Goal: Task Accomplishment & Management: Manage account settings

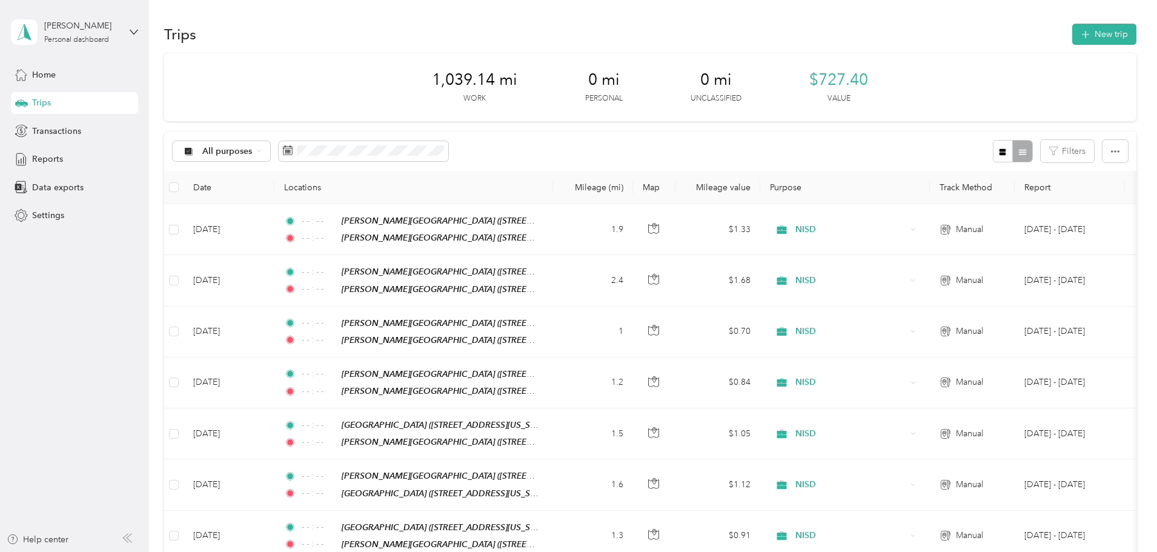
click at [1072, 35] on button "New trip" at bounding box center [1104, 34] width 64 height 21
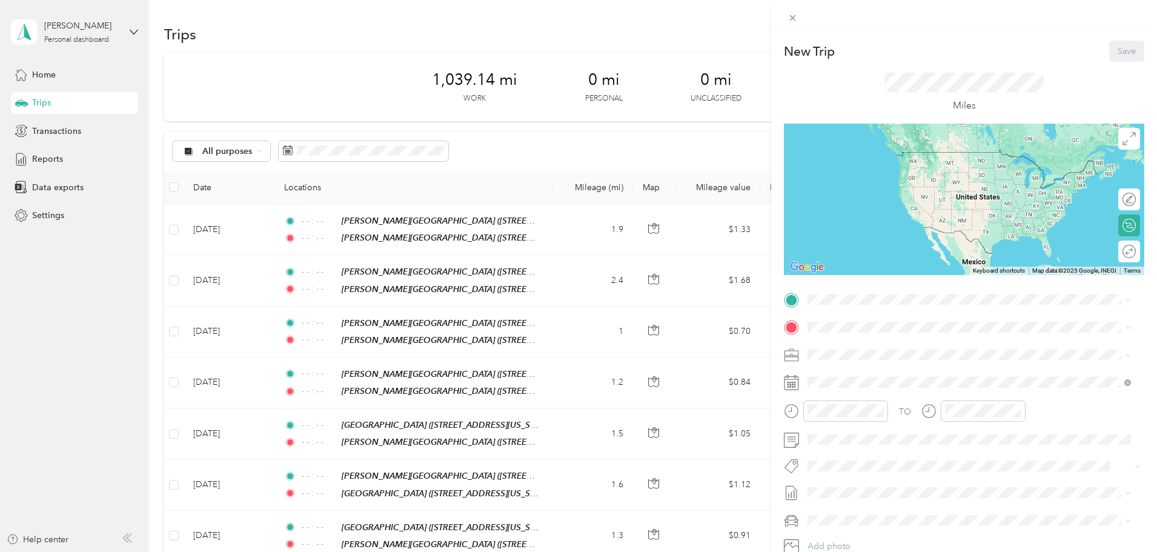
click at [851, 309] on div "TO Add photo" at bounding box center [964, 436] width 360 height 292
click at [928, 360] on span "[STREET_ADDRESS][US_STATE]" at bounding box center [890, 365] width 121 height 10
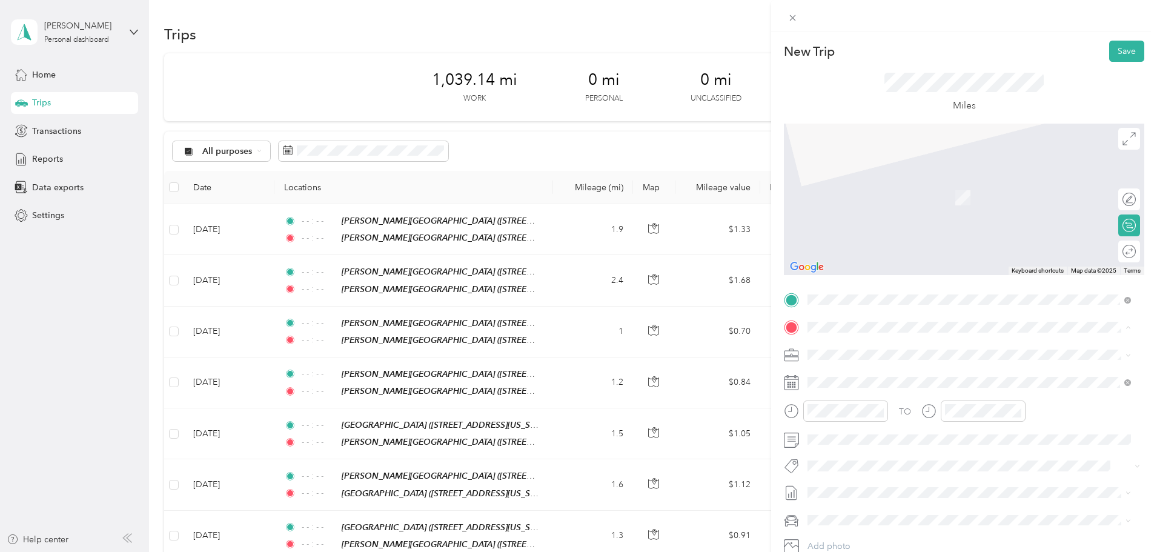
click at [905, 500] on strong "[PERSON_NAME][GEOGRAPHIC_DATA]" at bounding box center [953, 504] width 162 height 11
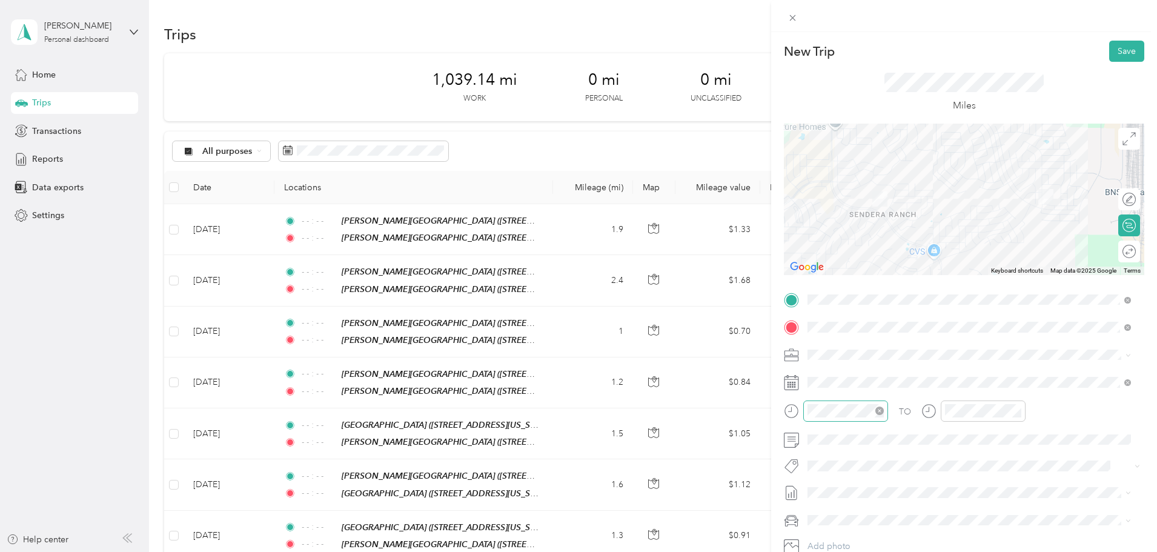
click at [878, 411] on icon "close-circle" at bounding box center [879, 410] width 8 height 8
click at [1014, 406] on icon "close-circle" at bounding box center [1016, 410] width 8 height 8
click at [1126, 53] on button "Save" at bounding box center [1126, 51] width 35 height 21
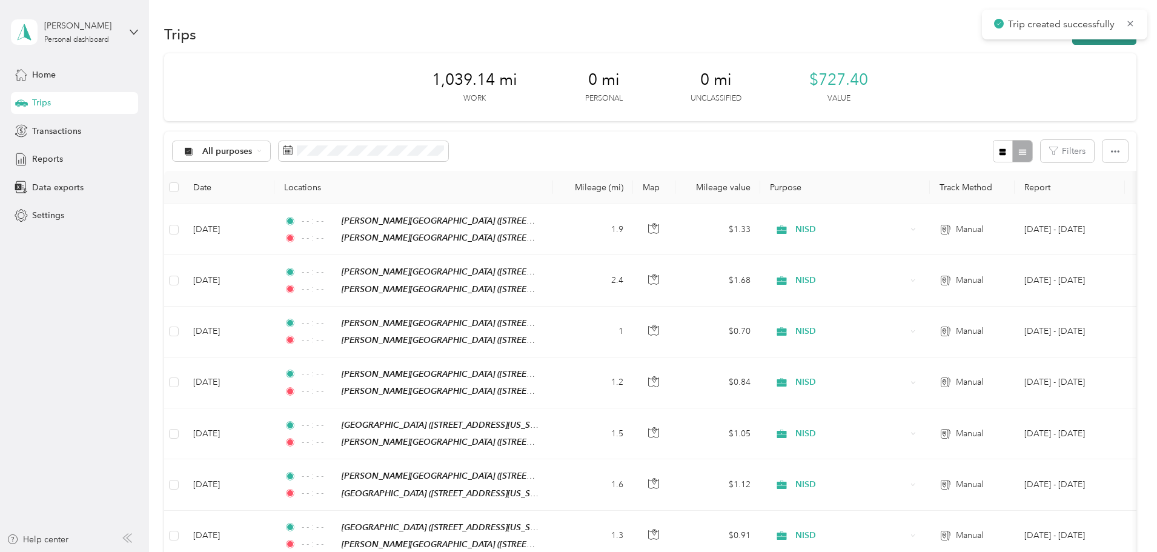
click at [1072, 42] on button "New trip" at bounding box center [1104, 34] width 64 height 21
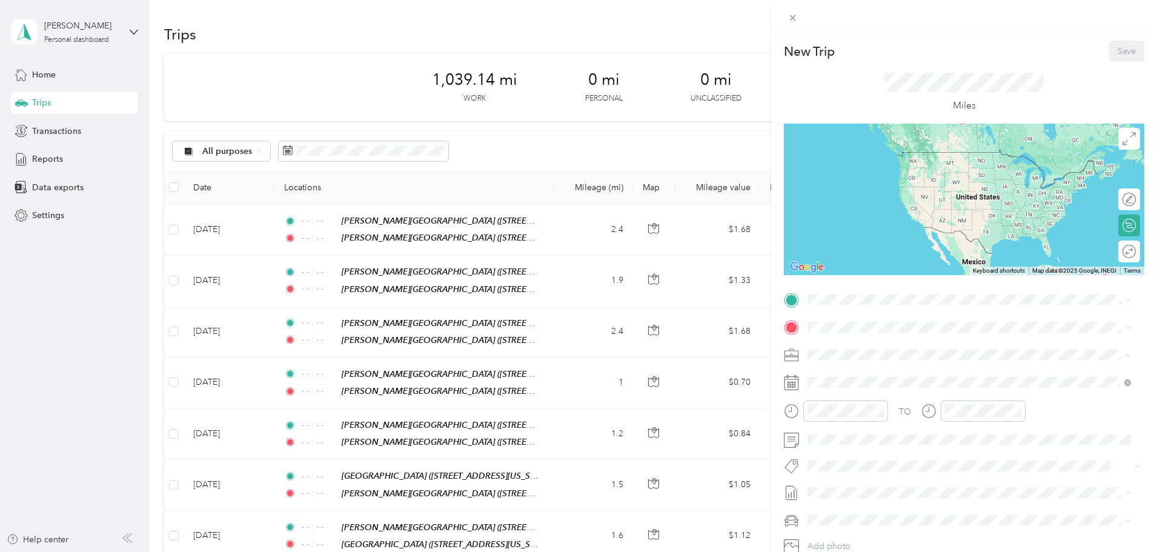
click at [925, 472] on strong "[PERSON_NAME][GEOGRAPHIC_DATA]" at bounding box center [953, 476] width 162 height 11
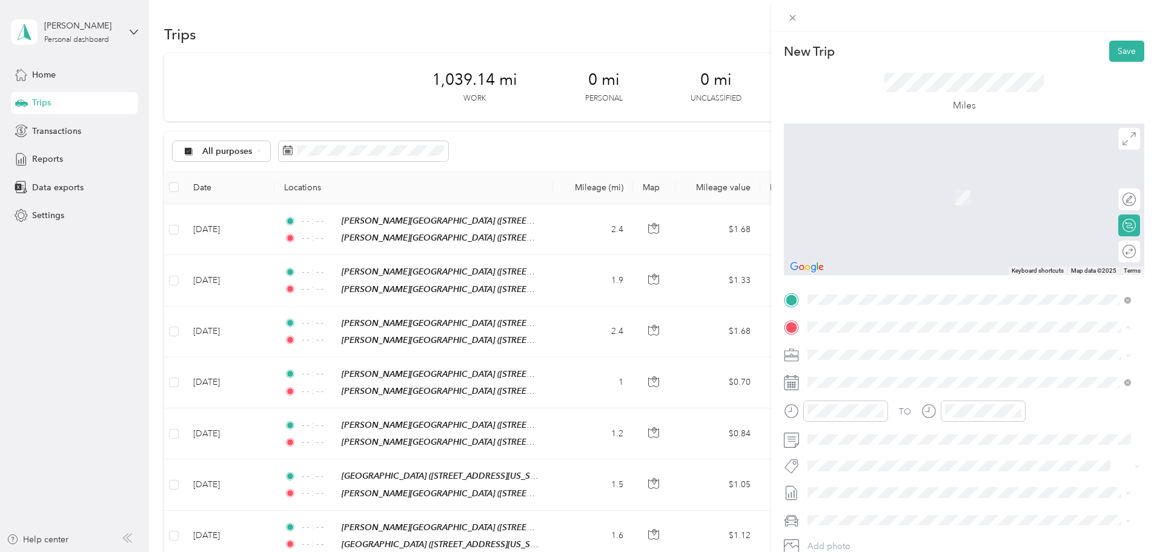
click at [926, 422] on strong "[GEOGRAPHIC_DATA]" at bounding box center [917, 419] width 90 height 11
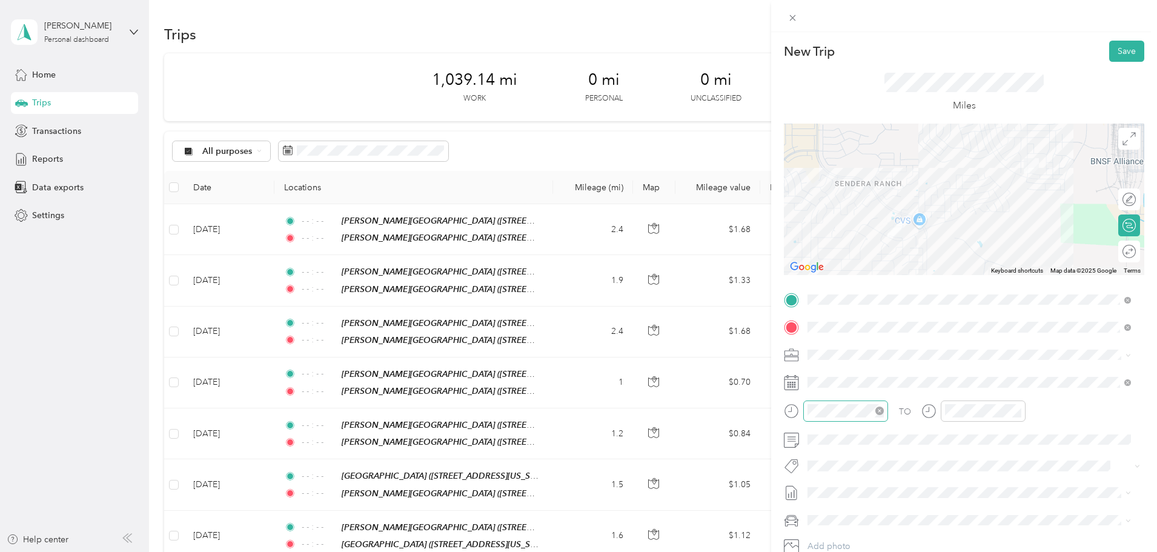
click at [880, 411] on icon "close-circle" at bounding box center [879, 410] width 8 height 8
click at [1018, 412] on icon "close-circle" at bounding box center [1016, 410] width 8 height 8
click at [1123, 53] on button "Save" at bounding box center [1126, 51] width 35 height 21
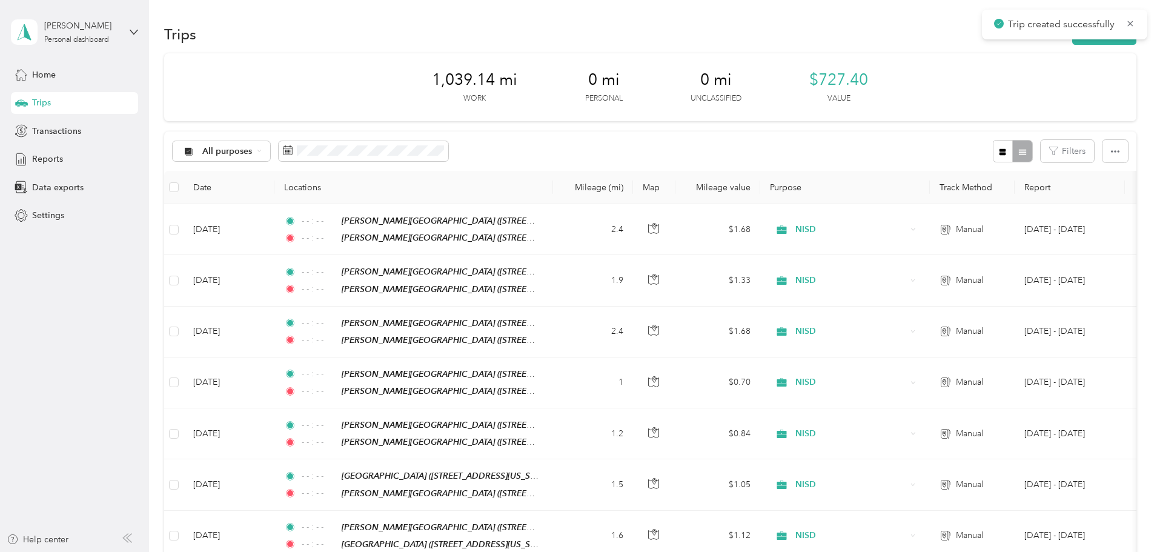
click at [1031, 38] on div "Trip created successfully" at bounding box center [1064, 25] width 165 height 30
click at [1072, 42] on button "New trip" at bounding box center [1104, 34] width 64 height 21
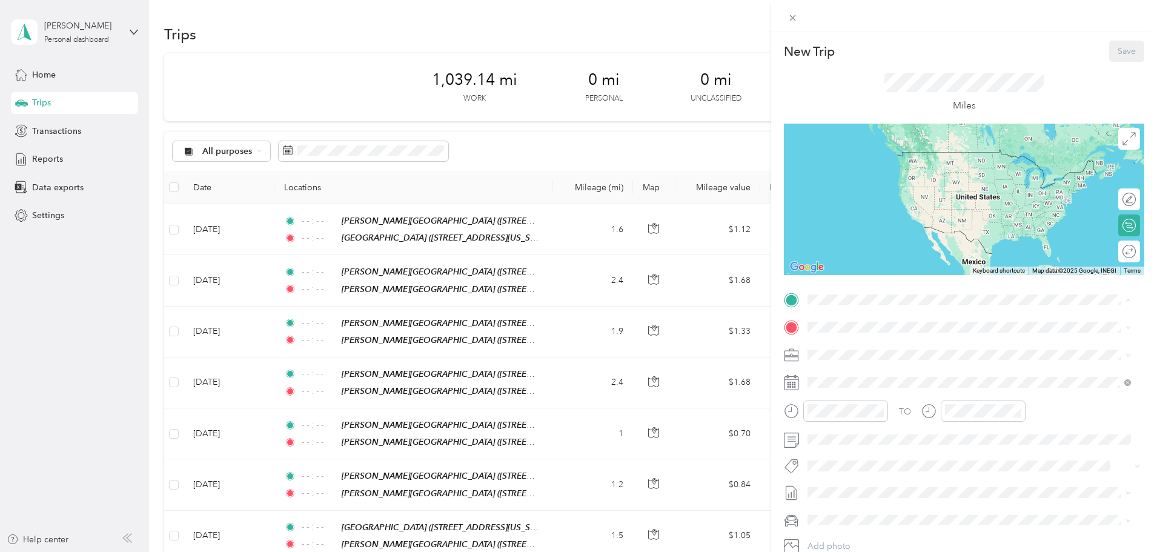
click at [896, 392] on strong "[GEOGRAPHIC_DATA]" at bounding box center [917, 391] width 90 height 11
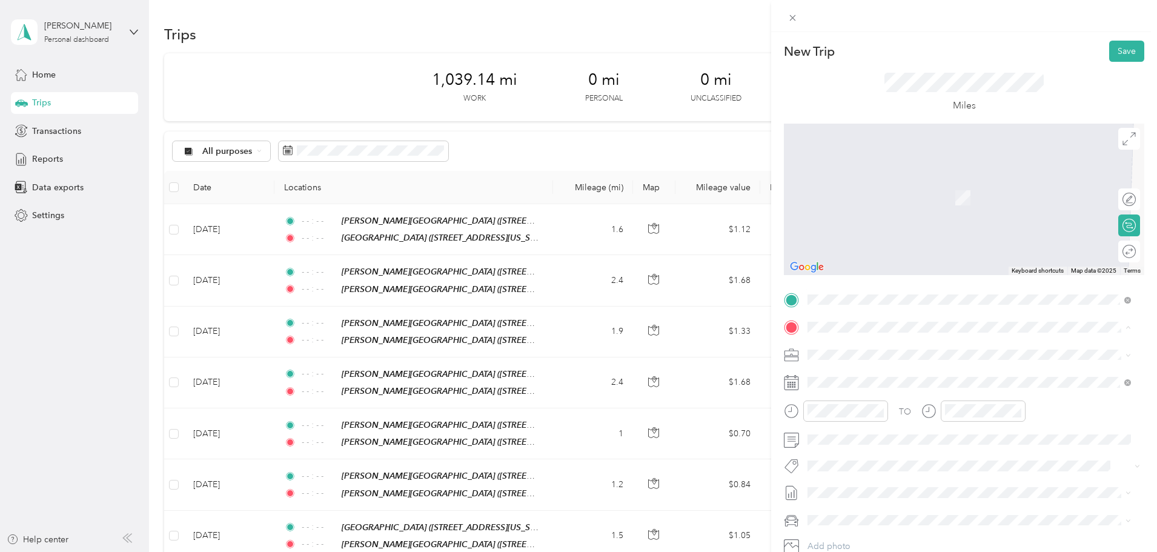
click at [900, 384] on div "TEAM [PERSON_NAME][GEOGRAPHIC_DATA] [STREET_ADDRESS][US_STATE]" at bounding box center [931, 384] width 203 height 30
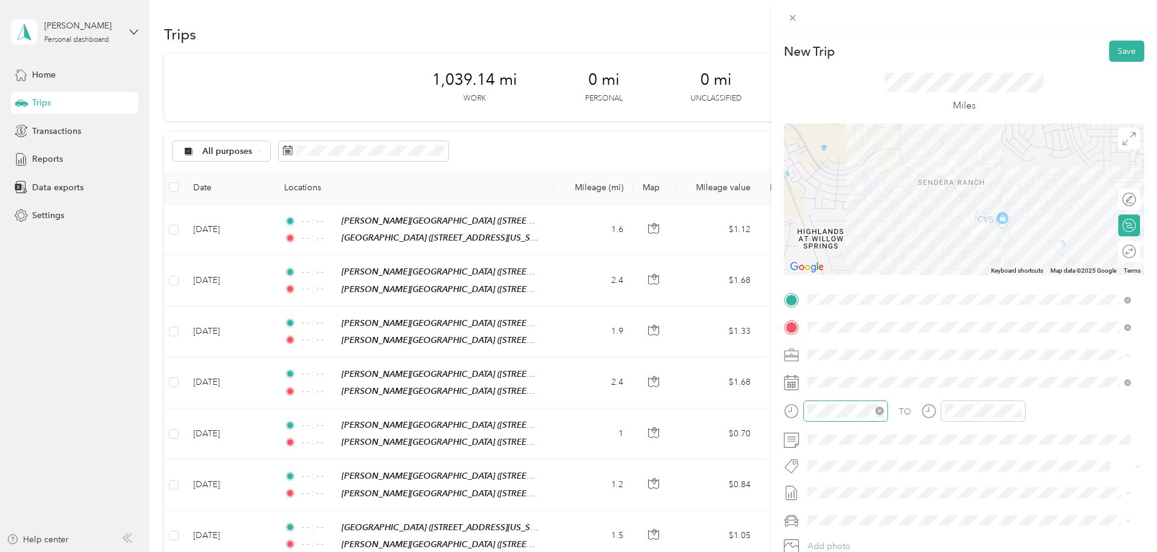
click at [879, 412] on icon "close-circle" at bounding box center [879, 410] width 8 height 8
click at [1017, 409] on icon "close-circle" at bounding box center [1016, 410] width 8 height 8
click at [1119, 60] on button "Save" at bounding box center [1126, 51] width 35 height 21
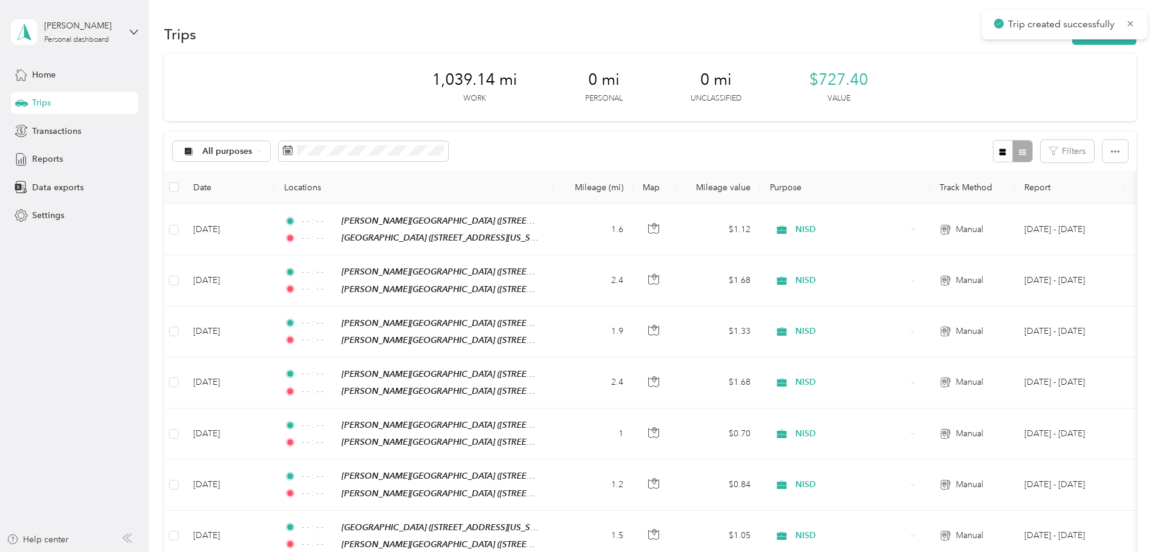
click at [823, 39] on div "Trips New trip" at bounding box center [650, 33] width 972 height 25
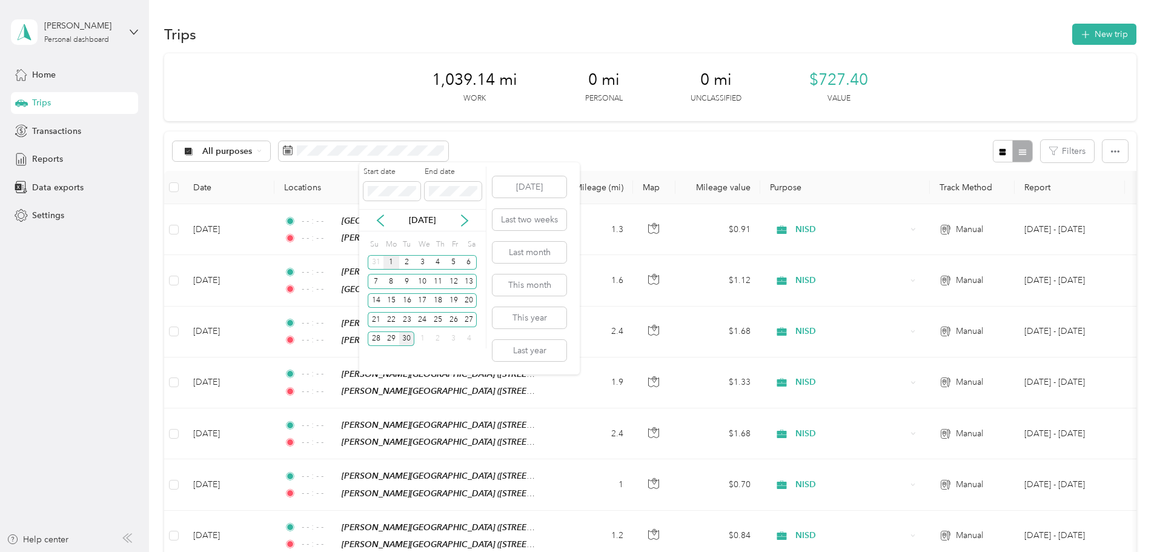
click at [387, 264] on div "1" at bounding box center [391, 262] width 16 height 15
click at [406, 343] on div "30" at bounding box center [407, 338] width 16 height 15
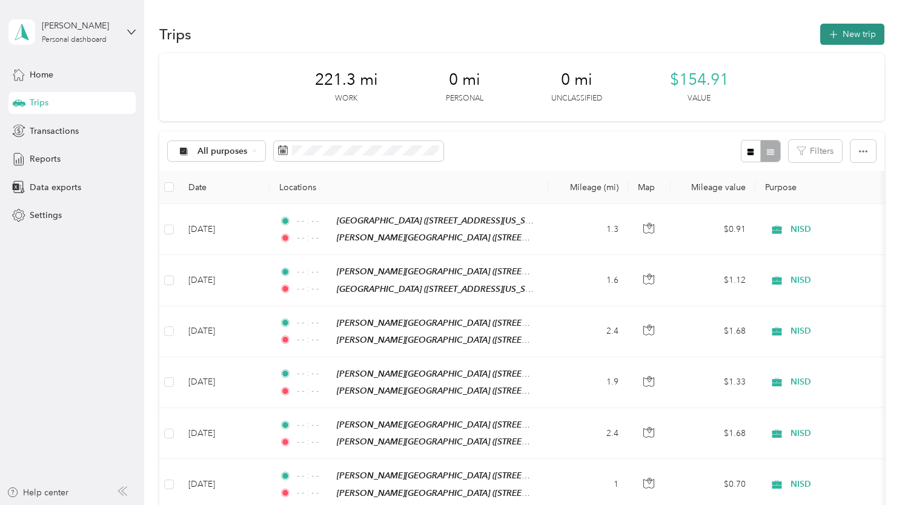
click at [848, 38] on button "New trip" at bounding box center [852, 34] width 64 height 21
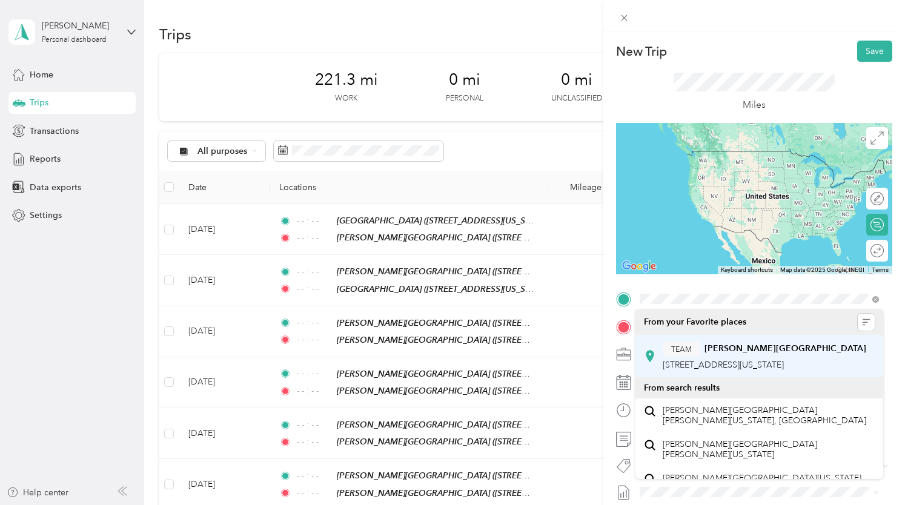
click at [767, 355] on div "TEAM [PERSON_NAME][GEOGRAPHIC_DATA]" at bounding box center [763, 349] width 203 height 15
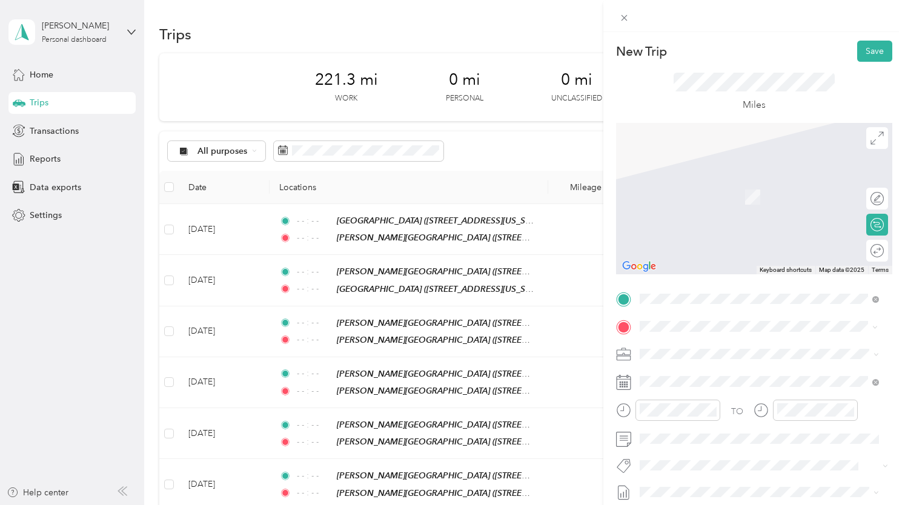
click at [789, 207] on div "TEAM [GEOGRAPHIC_DATA] [STREET_ADDRESS][US_STATE]" at bounding box center [728, 192] width 132 height 30
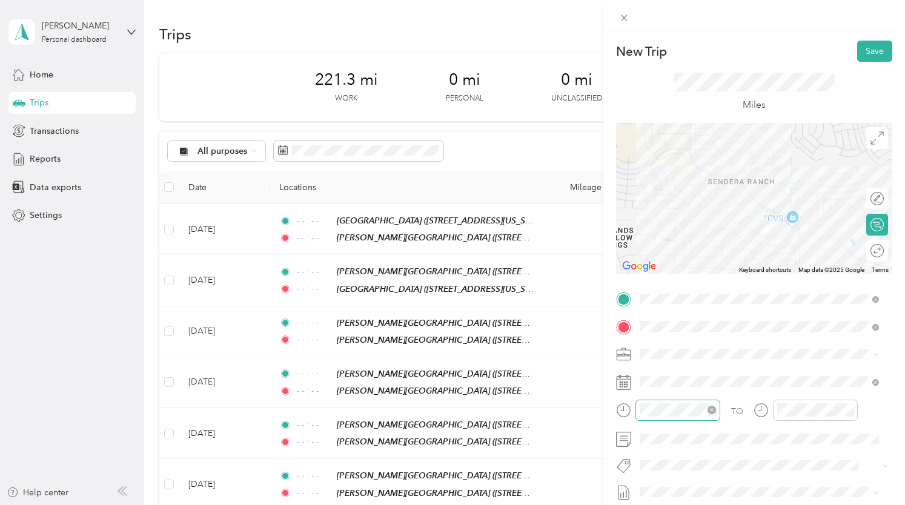
click at [710, 412] on icon "close-circle" at bounding box center [711, 410] width 8 height 8
click at [848, 412] on icon "close-circle" at bounding box center [849, 410] width 8 height 8
click at [865, 57] on button "Save" at bounding box center [874, 51] width 35 height 21
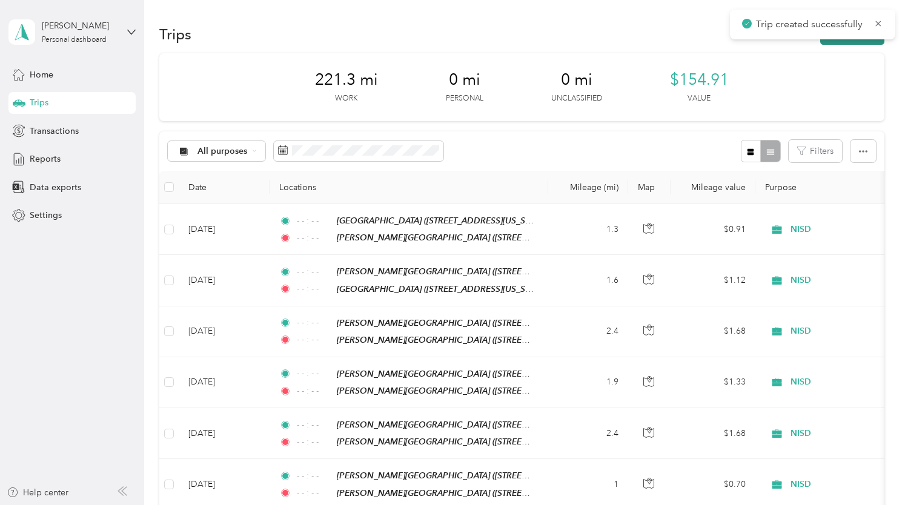
click at [843, 44] on button "New trip" at bounding box center [852, 34] width 64 height 21
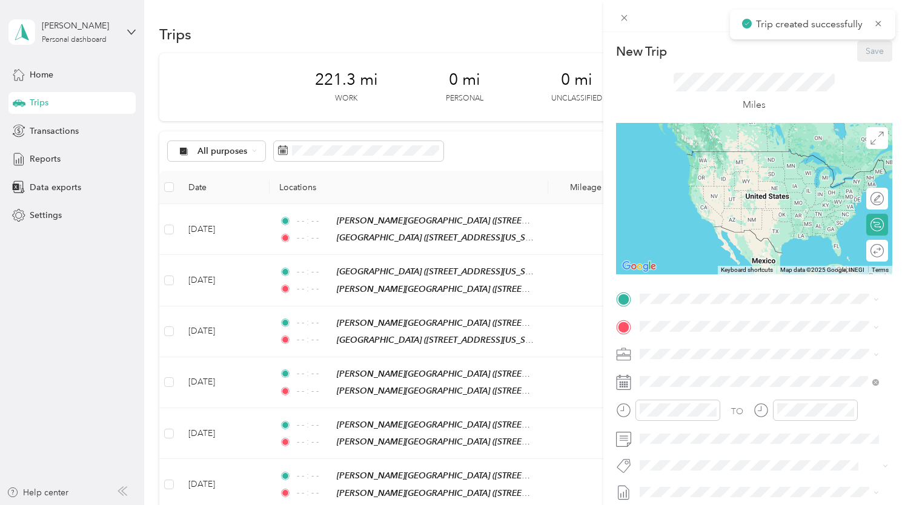
click at [684, 309] on div "TO Add photo" at bounding box center [754, 435] width 276 height 292
click at [742, 354] on div "TEAM [GEOGRAPHIC_DATA] [STREET_ADDRESS][US_STATE]" at bounding box center [728, 357] width 132 height 30
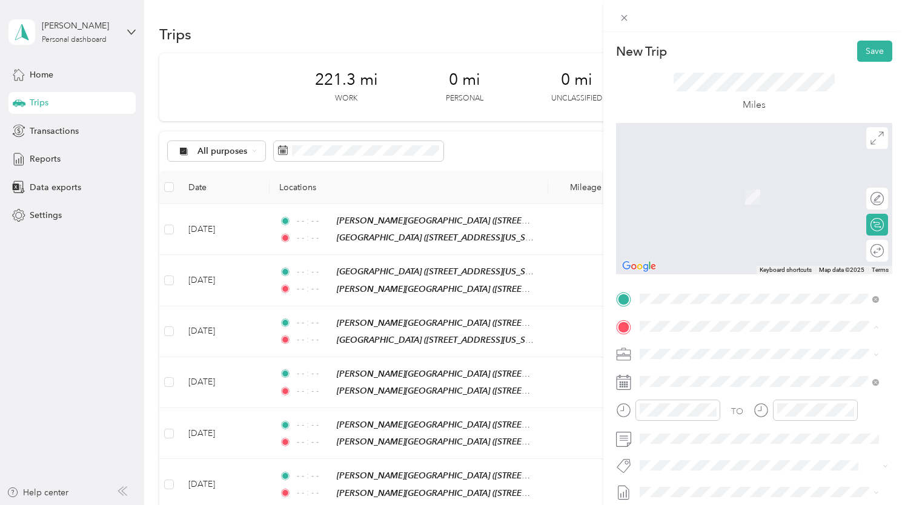
click at [792, 205] on div "TEAM [PERSON_NAME][GEOGRAPHIC_DATA] [STREET_ADDRESS][US_STATE]" at bounding box center [763, 193] width 203 height 30
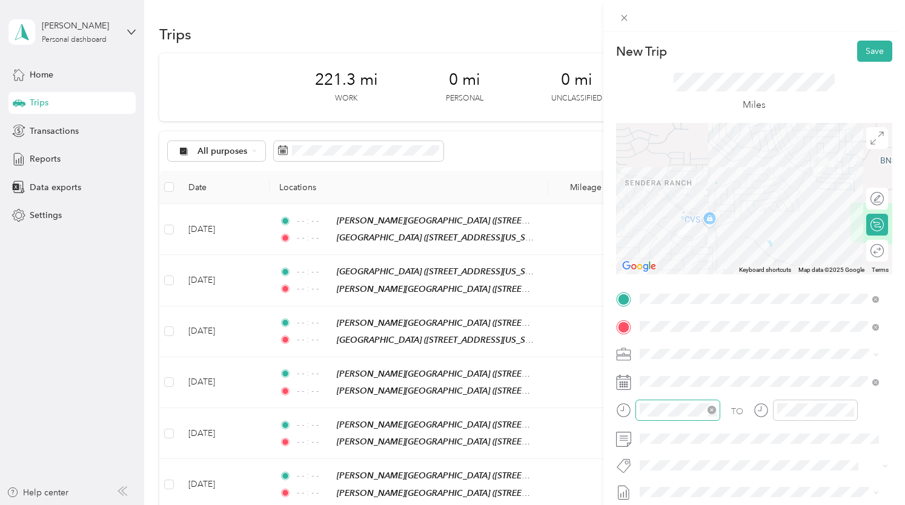
click at [708, 411] on icon "close-circle" at bounding box center [711, 410] width 8 height 8
click at [849, 408] on icon "close-circle" at bounding box center [849, 410] width 8 height 8
click at [876, 53] on button "Save" at bounding box center [874, 51] width 35 height 21
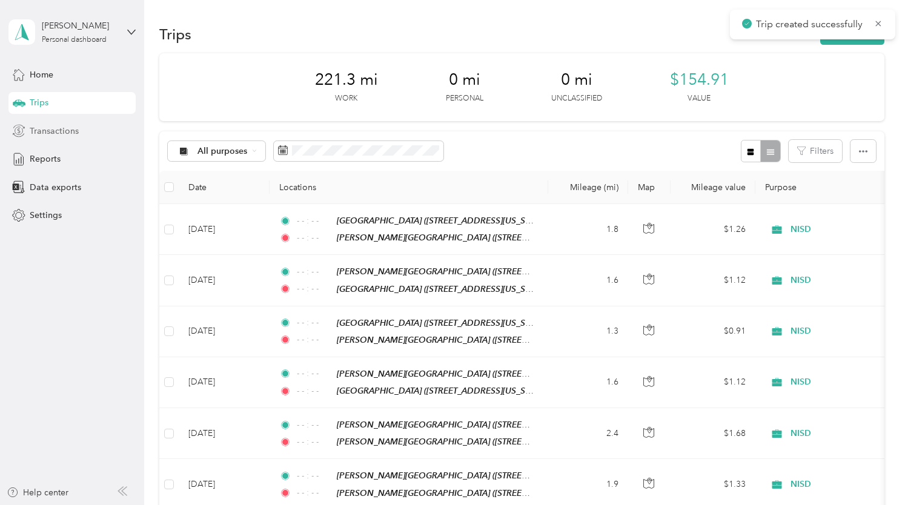
click at [96, 120] on div "Transactions" at bounding box center [71, 131] width 127 height 22
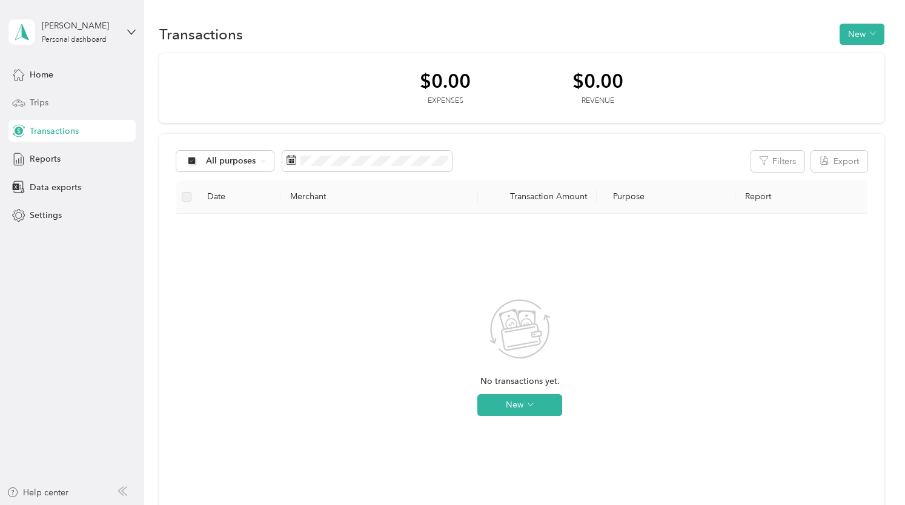
click at [96, 102] on div "Trips" at bounding box center [71, 103] width 127 height 22
